Goal: Task Accomplishment & Management: Manage account settings

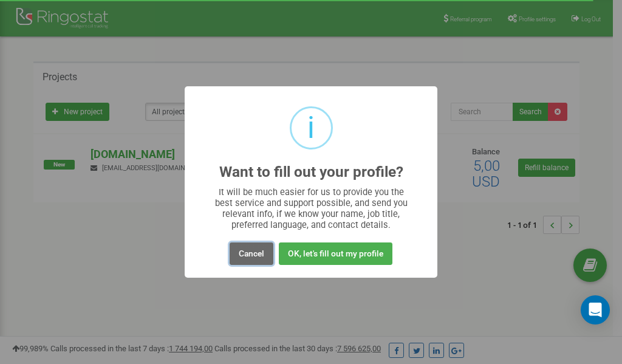
click at [253, 254] on button "Cancel" at bounding box center [251, 253] width 44 height 22
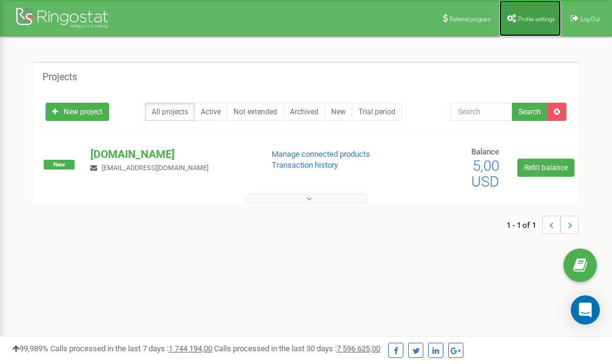
click at [531, 20] on span "Profile settings" at bounding box center [536, 19] width 37 height 7
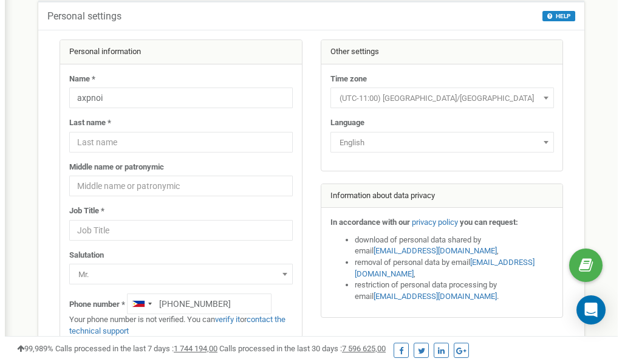
scroll to position [61, 0]
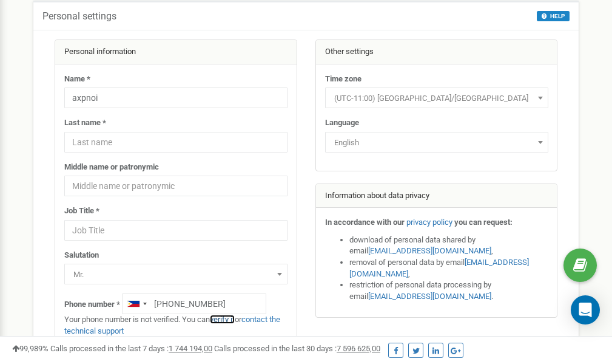
click at [229, 321] on link "verify it" at bounding box center [222, 318] width 25 height 9
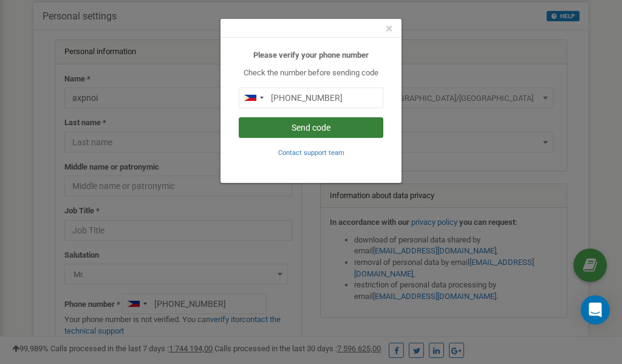
click at [311, 128] on button "Send code" at bounding box center [311, 127] width 144 height 21
